Goal: Task Accomplishment & Management: Manage account settings

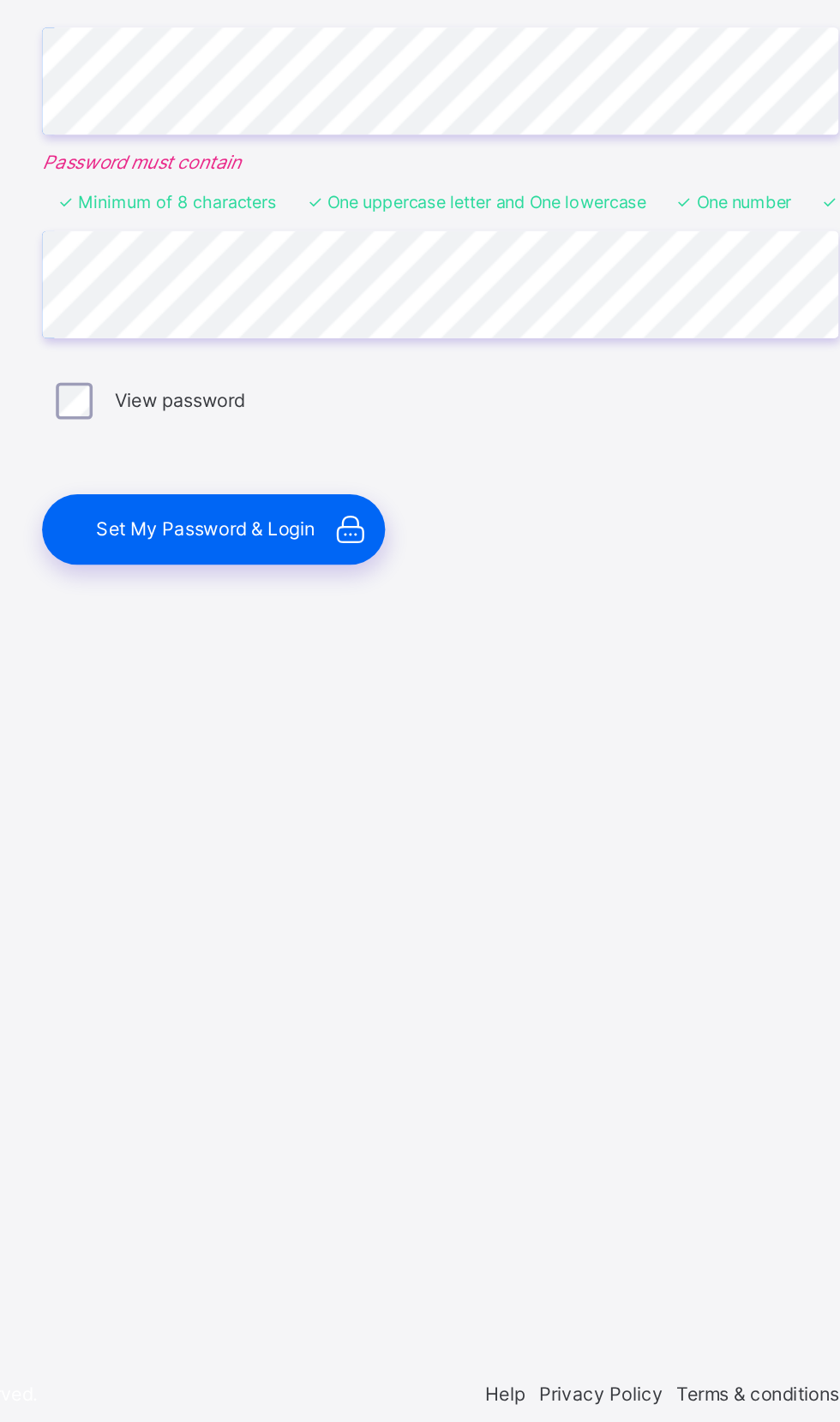
click at [472, 904] on span "Set My Password & Login" at bounding box center [428, 897] width 123 height 12
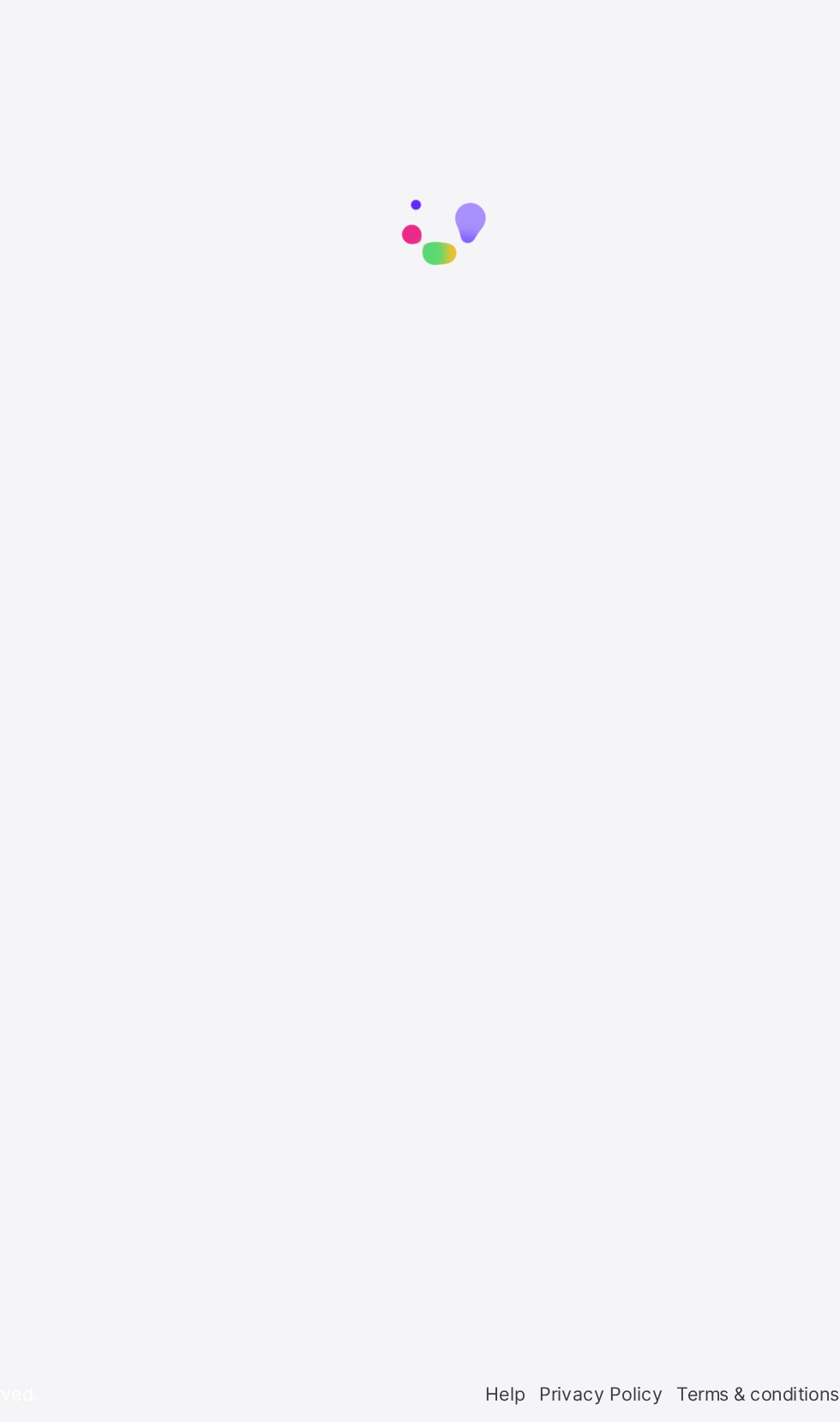
scroll to position [130, 0]
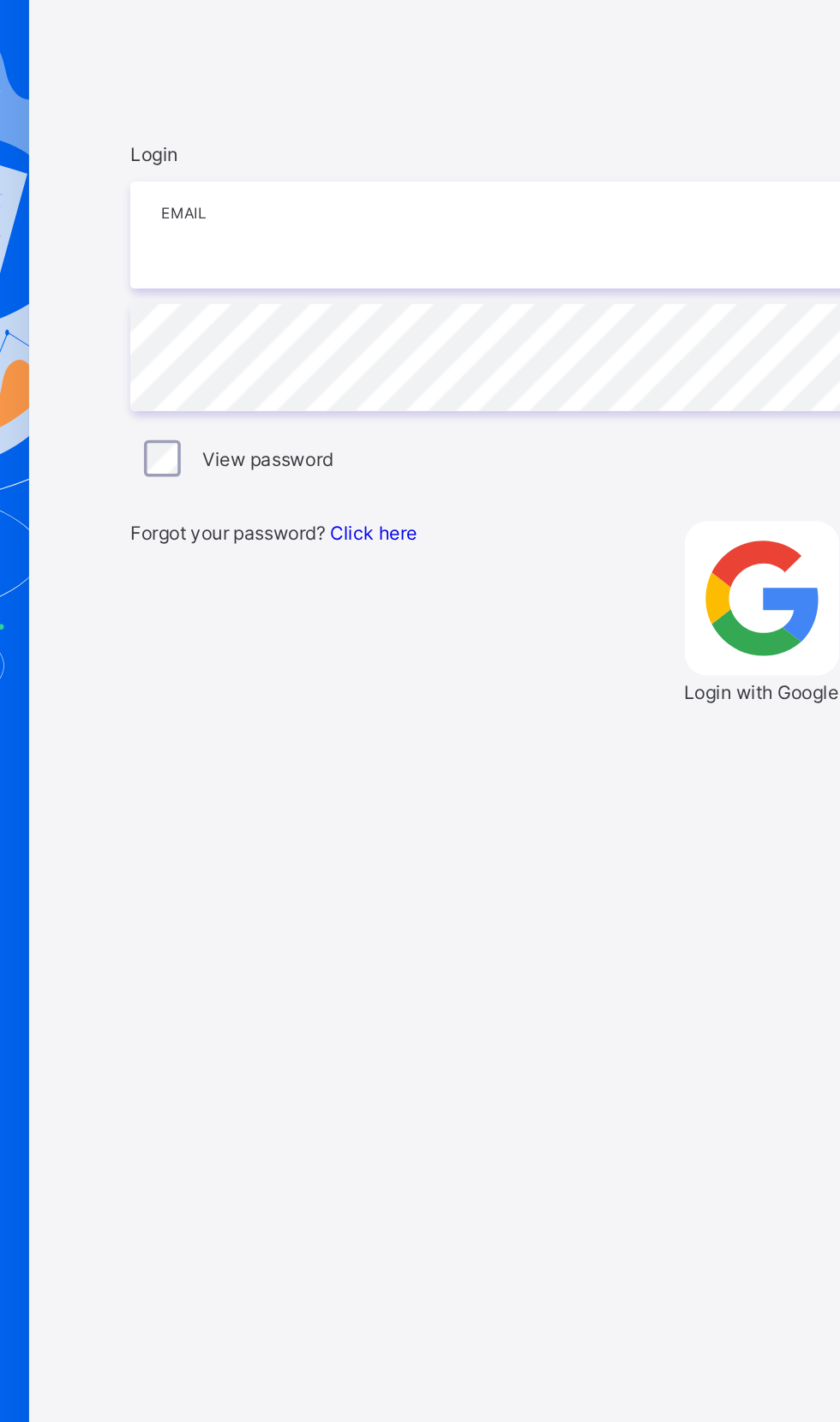
click at [441, 638] on input "email" at bounding box center [559, 607] width 446 height 60
click at [423, 638] on input "email" at bounding box center [559, 607] width 446 height 60
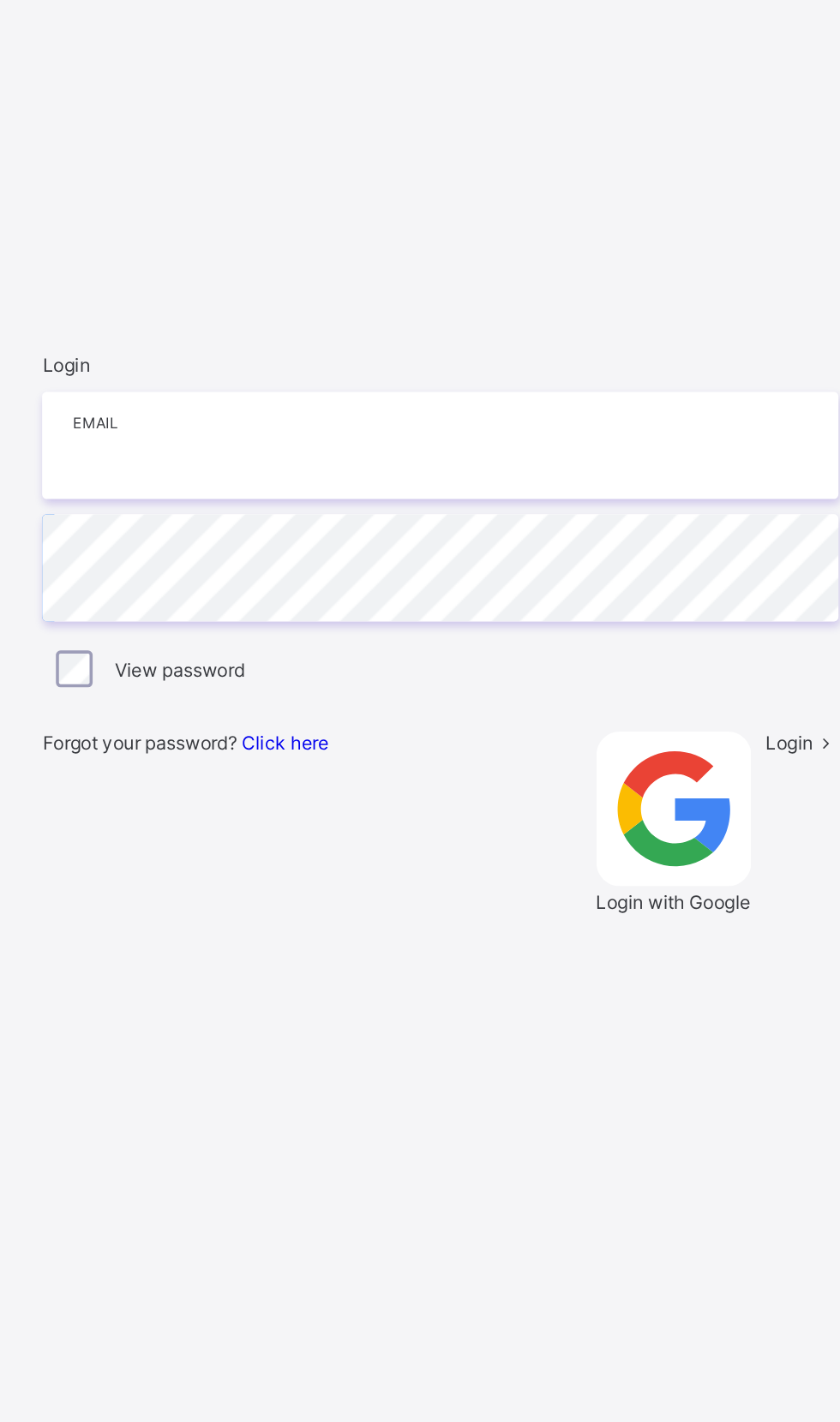
click at [396, 638] on input "email" at bounding box center [559, 607] width 446 height 60
click at [390, 638] on input "email" at bounding box center [559, 607] width 446 height 60
click at [389, 638] on input "email" at bounding box center [559, 607] width 446 height 60
click at [363, 638] on input "email" at bounding box center [559, 607] width 446 height 60
click at [390, 638] on input "email" at bounding box center [559, 607] width 446 height 60
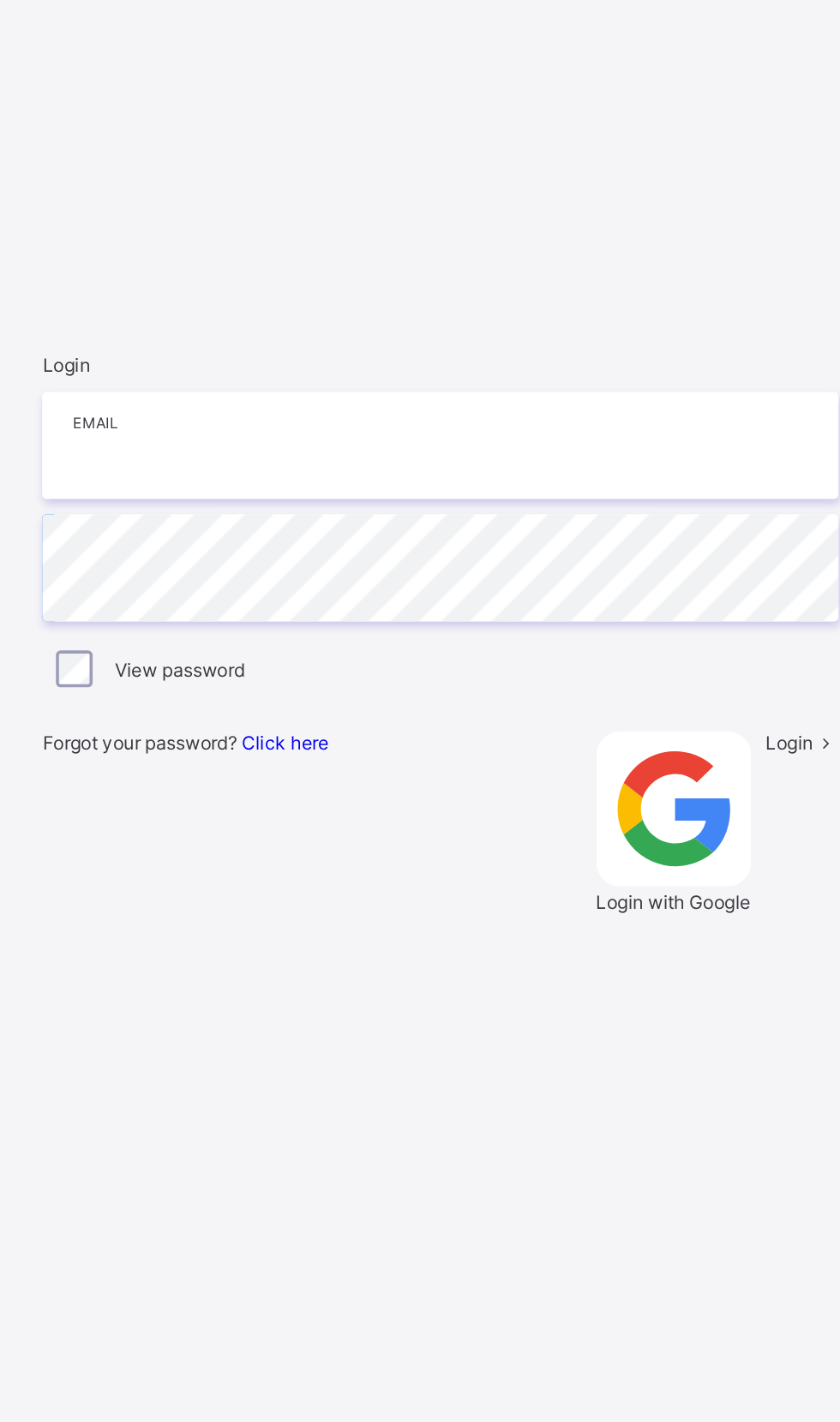
click at [380, 638] on input "email" at bounding box center [559, 607] width 446 height 60
click at [391, 638] on input "email" at bounding box center [559, 607] width 446 height 60
click at [368, 638] on input "email" at bounding box center [559, 607] width 446 height 60
click at [385, 638] on input "email" at bounding box center [559, 607] width 446 height 60
click at [390, 638] on input "email" at bounding box center [559, 607] width 446 height 60
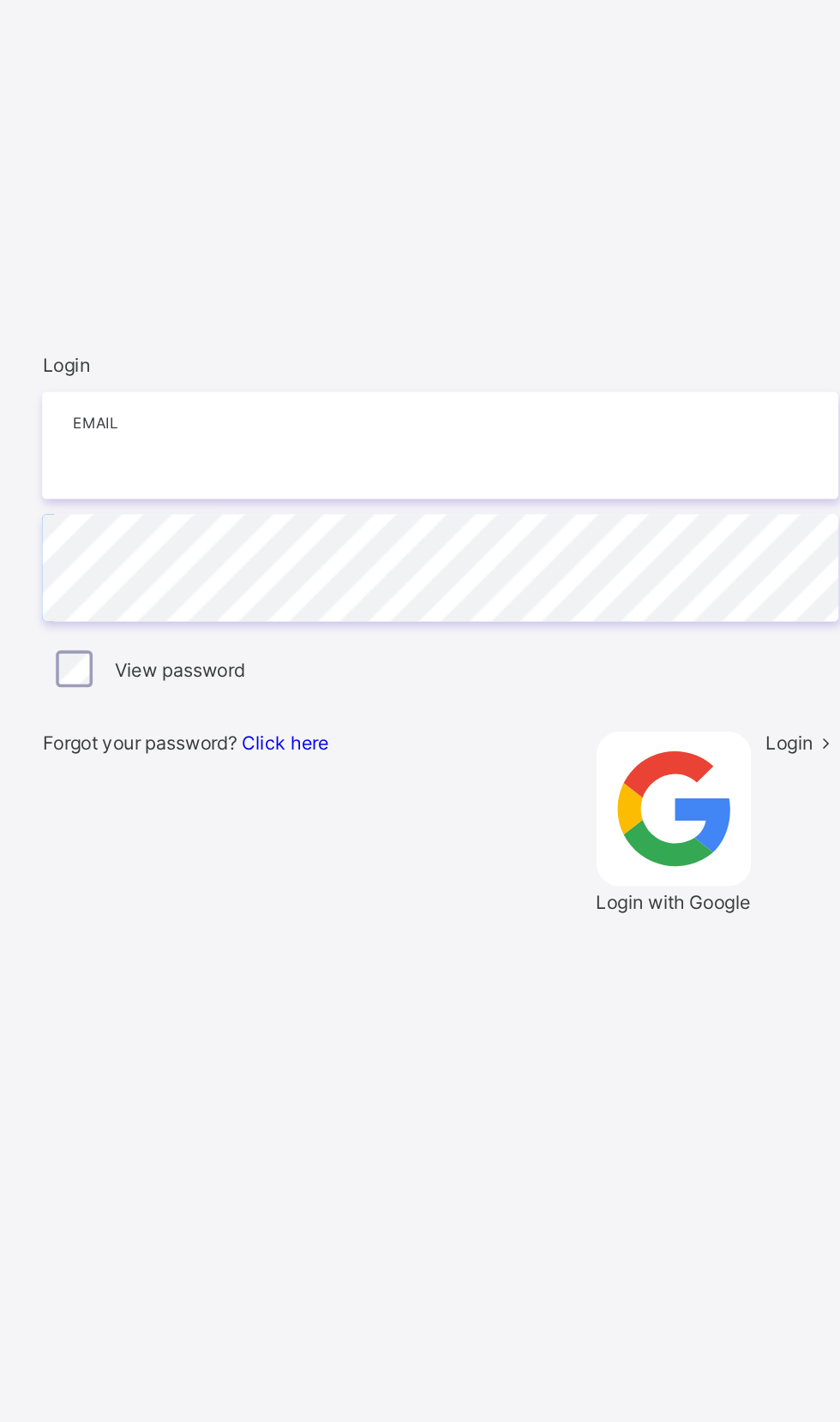
click at [418, 638] on input "email" at bounding box center [559, 607] width 446 height 60
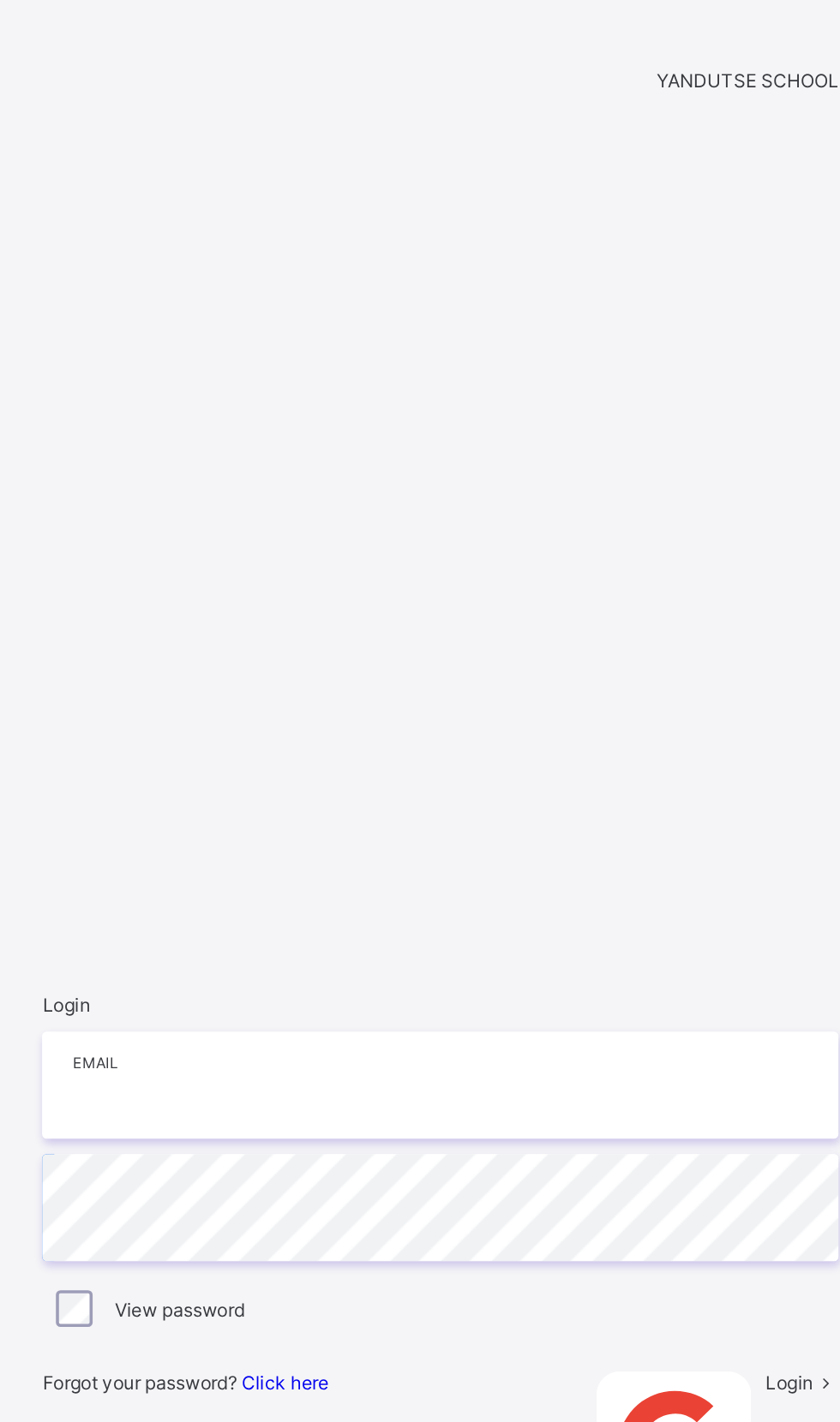
click at [383, 638] on input "email" at bounding box center [559, 607] width 446 height 60
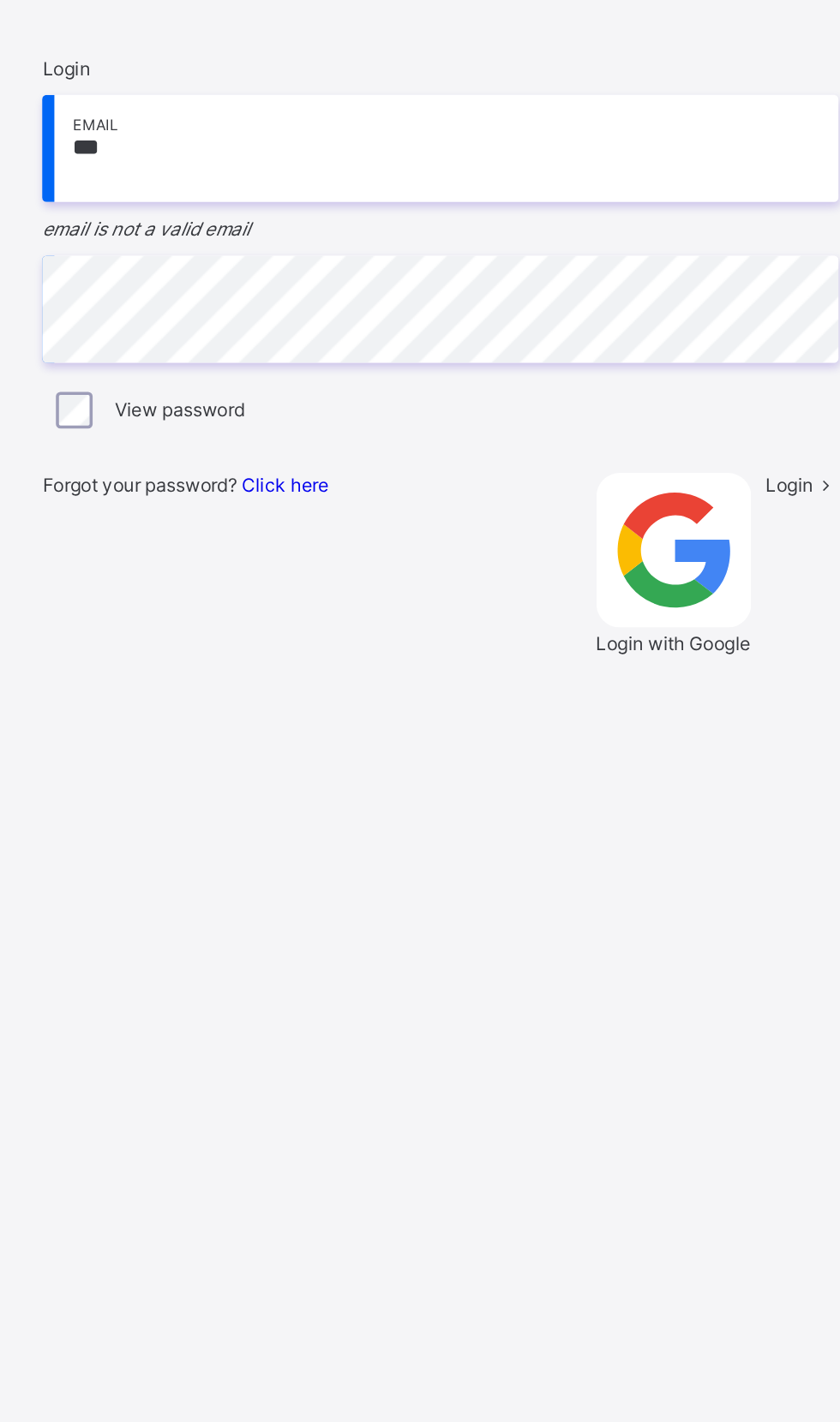
type input "**********"
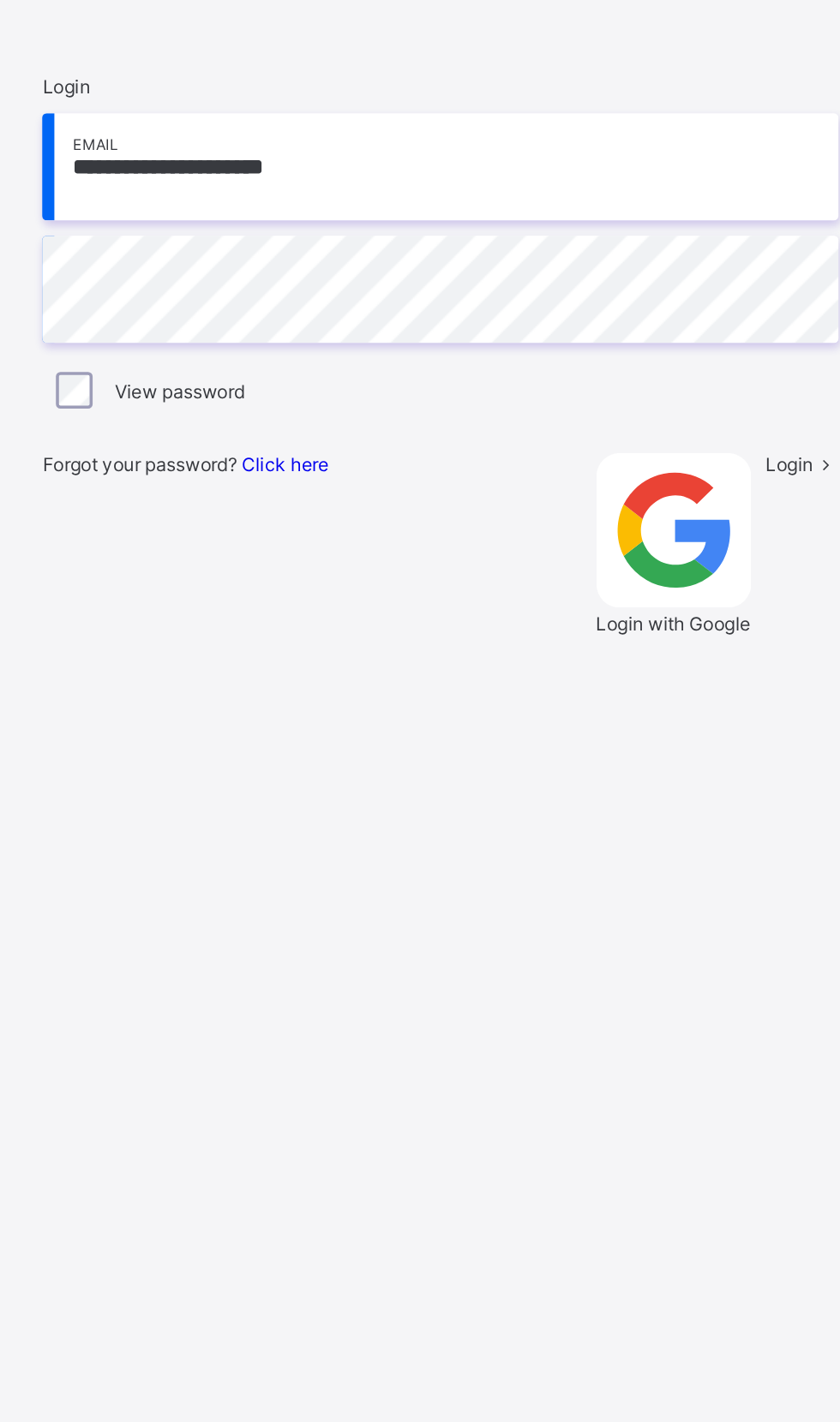
scroll to position [11, 0]
click at [742, 781] on span "Login" at bounding box center [756, 774] width 27 height 12
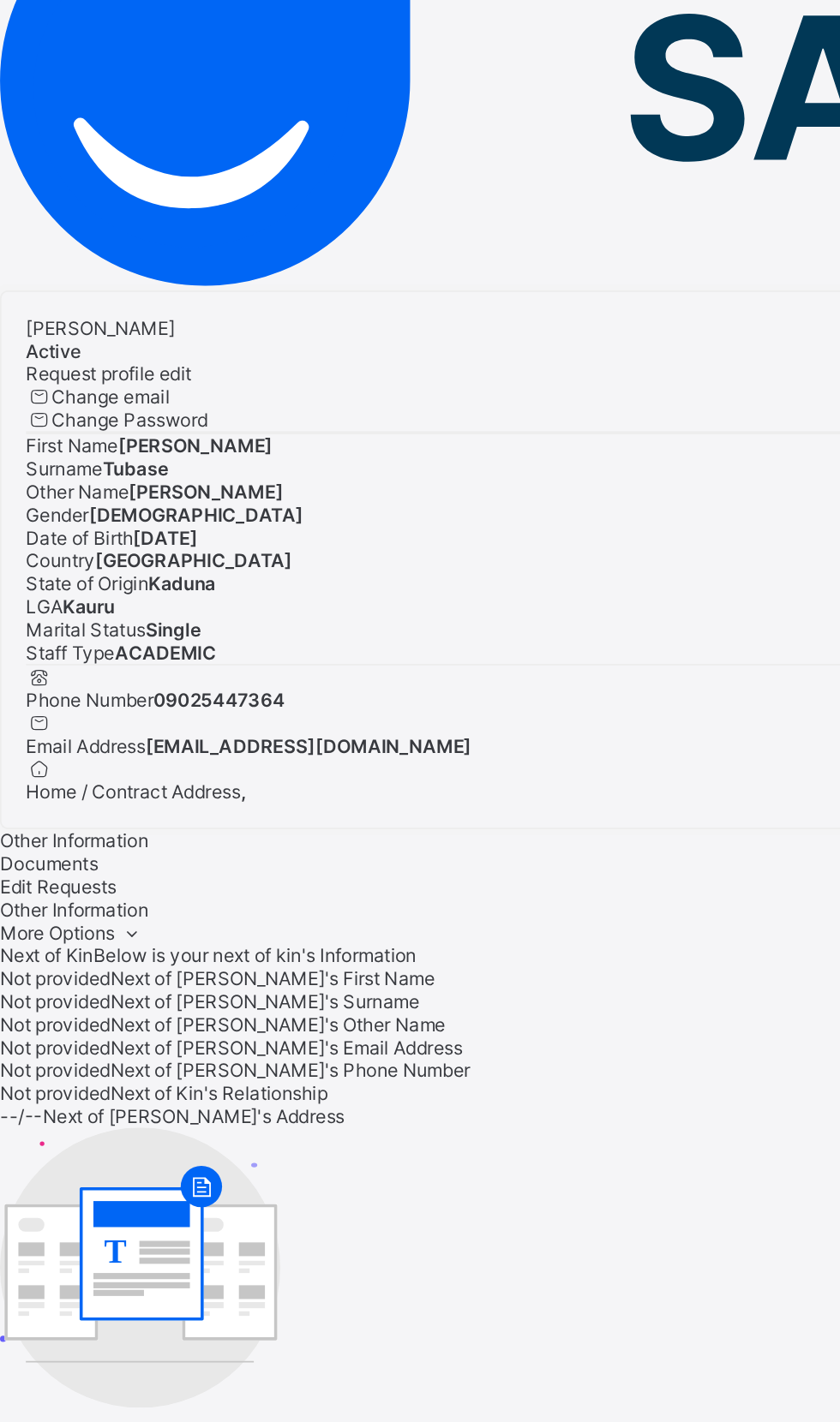
click at [128, 89] on img at bounding box center [420, 203] width 840 height 229
